Goal: Understand site structure: Understand site structure

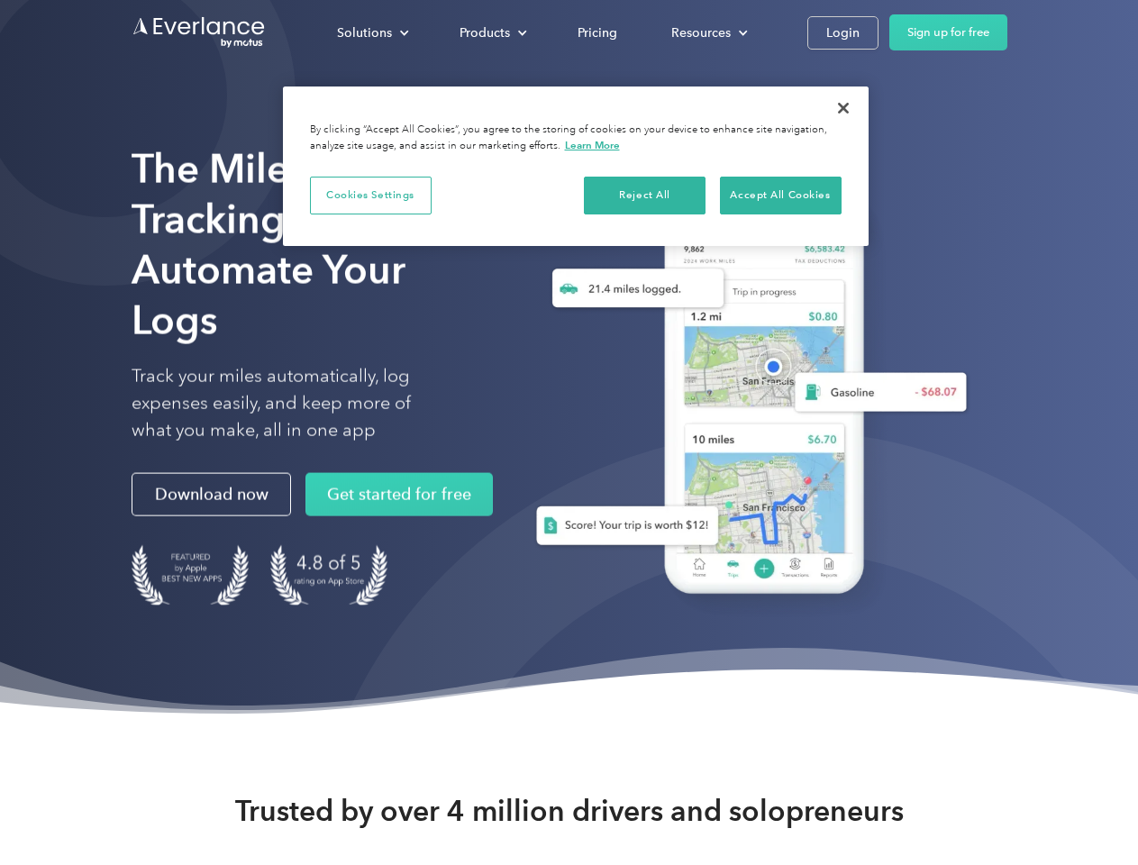
click at [372, 32] on div "Solutions" at bounding box center [364, 33] width 55 height 23
click at [491, 32] on div "Products" at bounding box center [485, 33] width 50 height 23
click at [707, 32] on div "Resources" at bounding box center [700, 33] width 59 height 23
click at [370, 195] on button "Cookies Settings" at bounding box center [371, 196] width 122 height 38
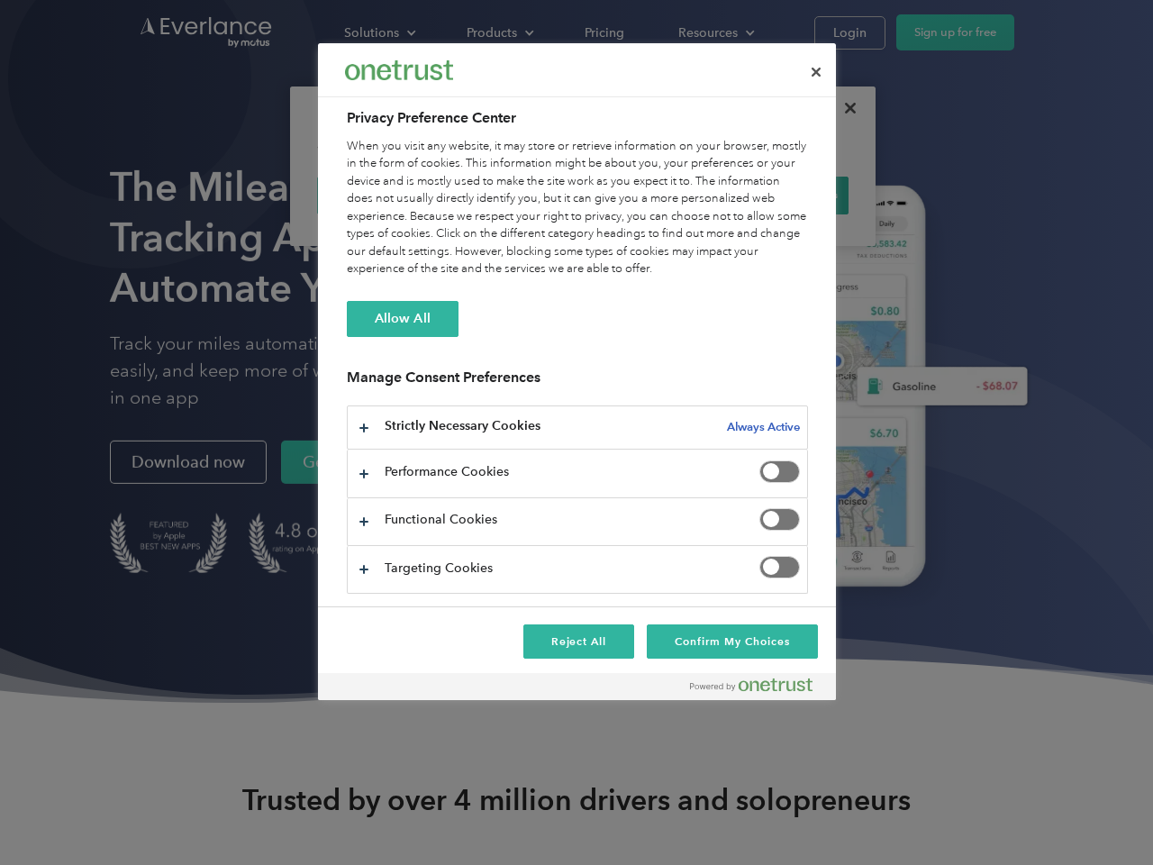
click at [645, 195] on div "When you visit any website, it may store or retrieve information on your browse…" at bounding box center [577, 208] width 461 height 141
click at [780, 195] on div "When you visit any website, it may store or retrieve information on your browse…" at bounding box center [577, 208] width 461 height 141
click at [843, 108] on div at bounding box center [576, 432] width 1153 height 865
